Goal: Find contact information: Find contact information

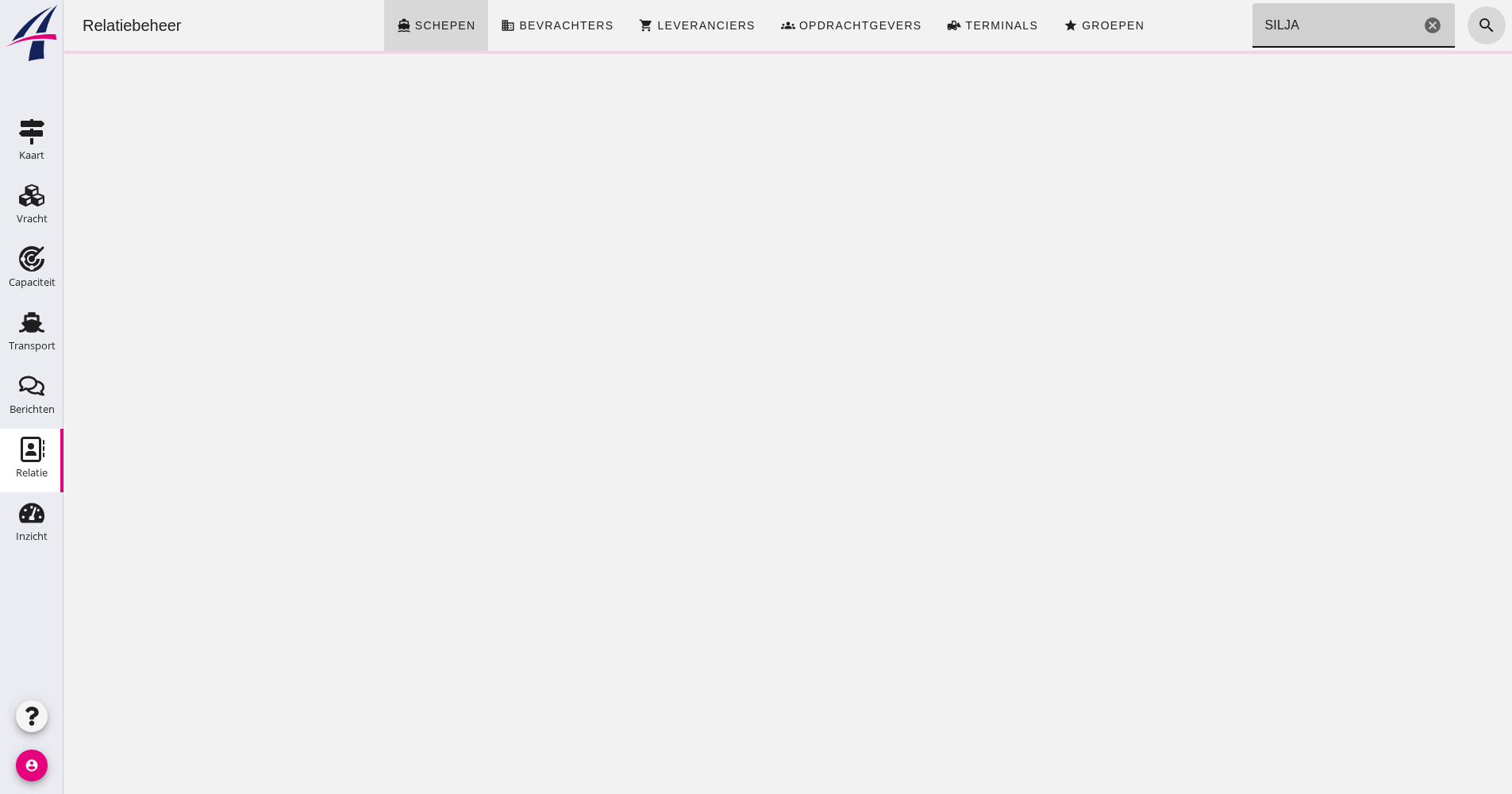
type input "SILJA"
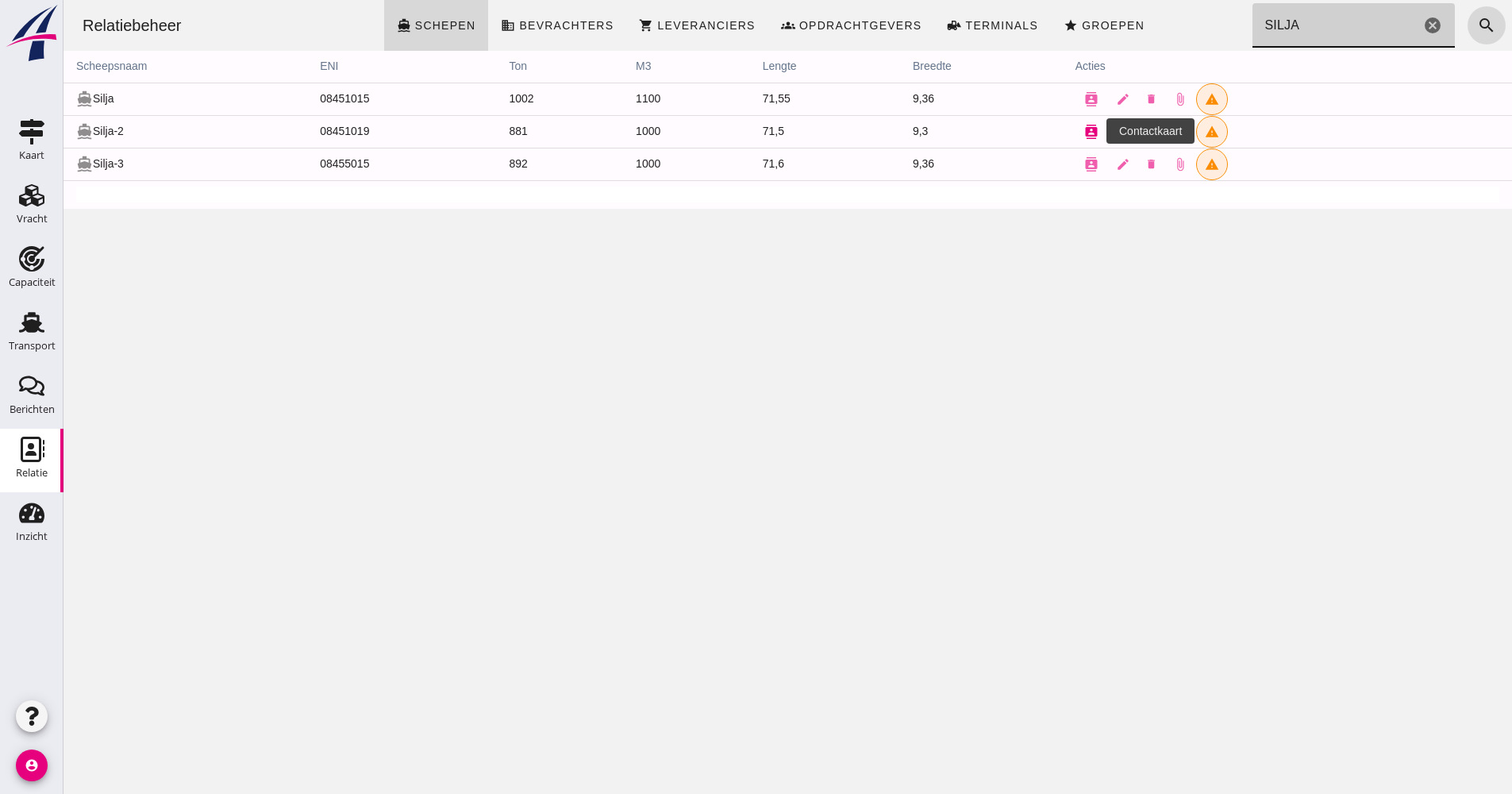
click at [1087, 132] on icon "contacts" at bounding box center [1091, 132] width 14 height 14
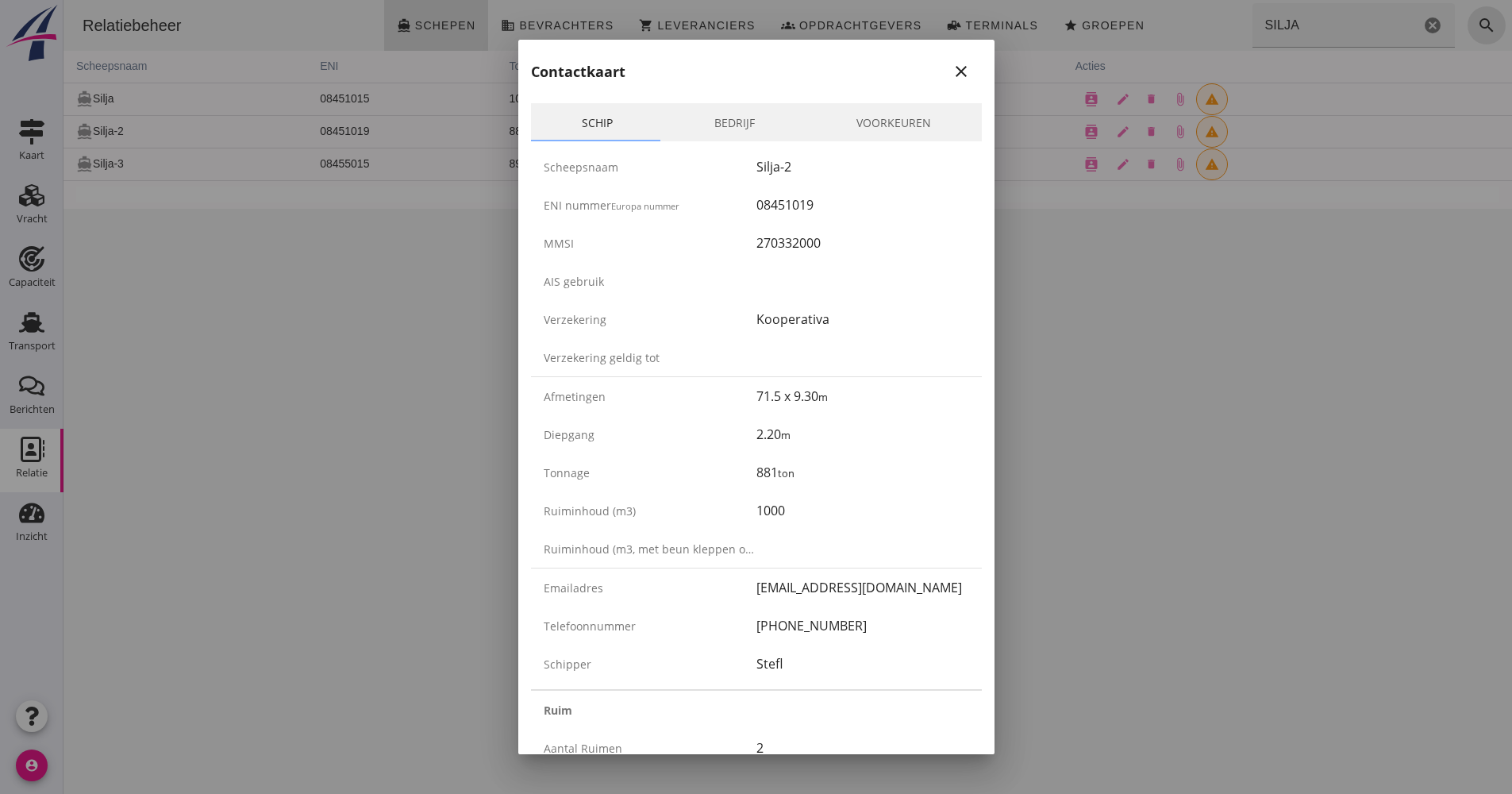
drag, startPoint x: 857, startPoint y: 625, endPoint x: 753, endPoint y: 627, distance: 104.0
click at [756, 627] on div "[PHONE_NUMBER]" at bounding box center [862, 626] width 213 height 19
drag, startPoint x: 753, startPoint y: 627, endPoint x: 766, endPoint y: 632, distance: 13.9
copy div "[PHONE_NUMBER]"
click at [777, 210] on div "08451019" at bounding box center [862, 205] width 213 height 19
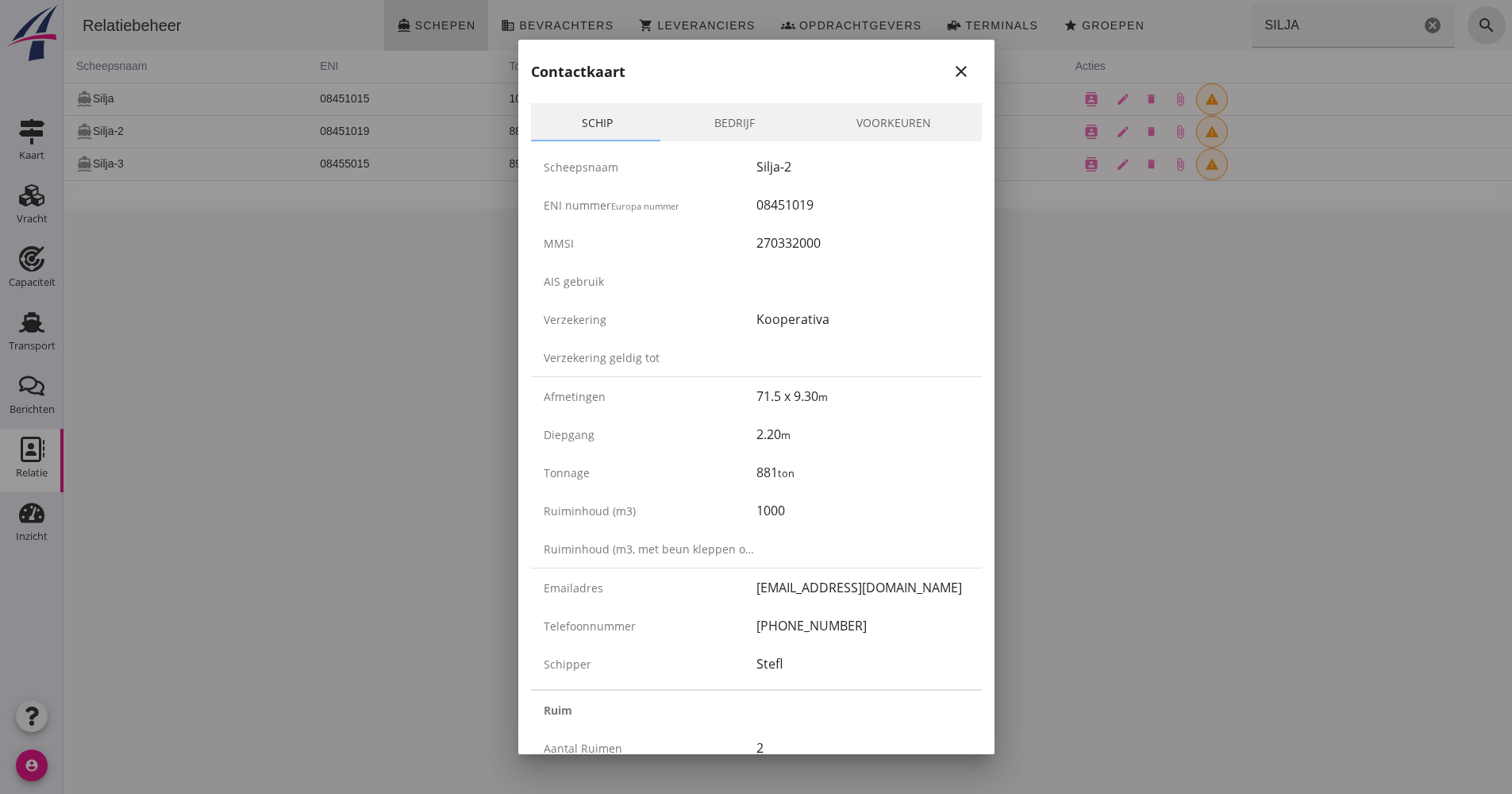
click at [777, 210] on div "08451019" at bounding box center [862, 205] width 213 height 19
copy div "08451019"
